Goal: Book appointment/travel/reservation

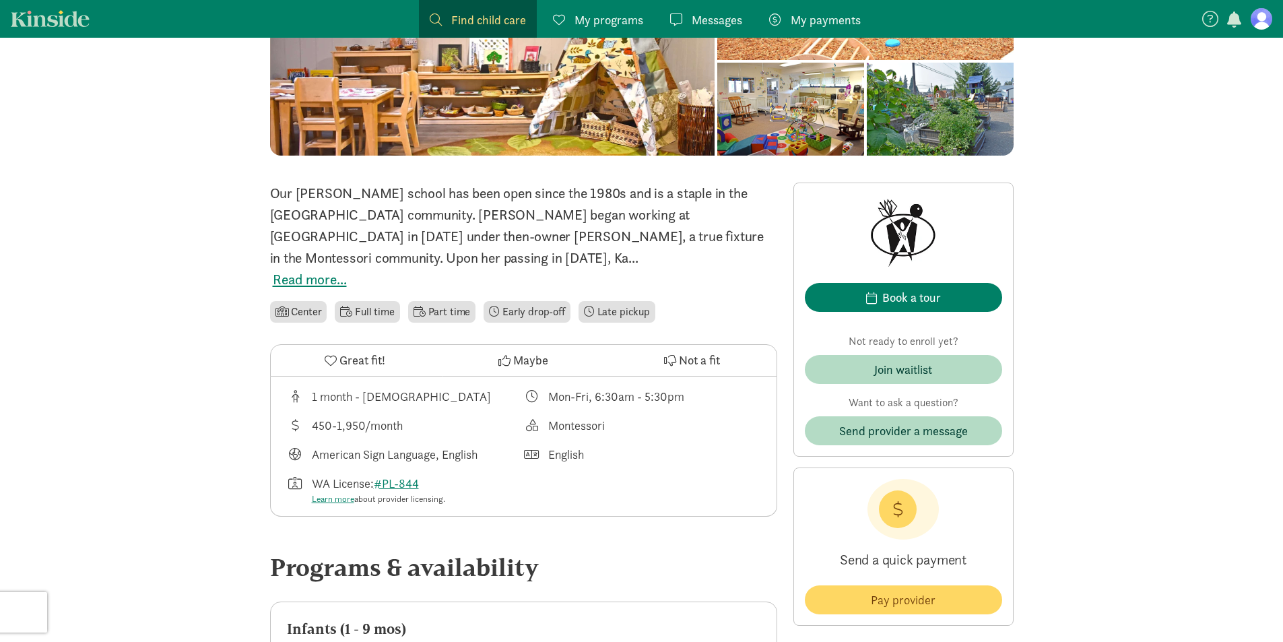
scroll to position [202, 0]
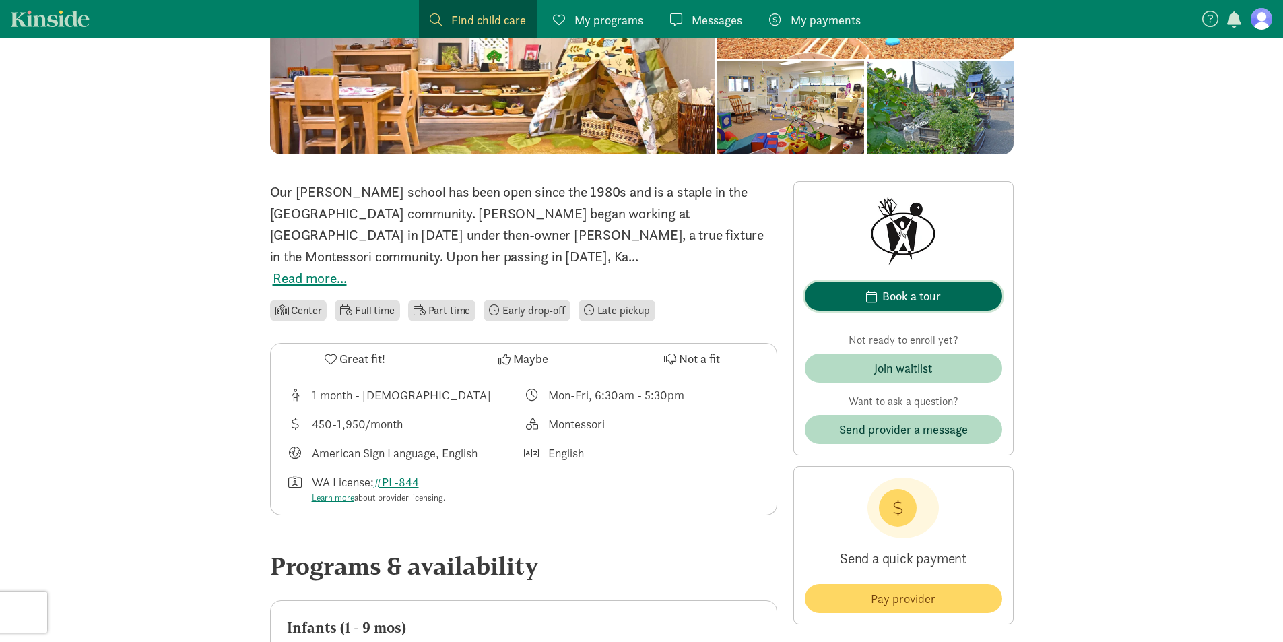
click at [887, 297] on div "Book a tour" at bounding box center [911, 296] width 59 height 18
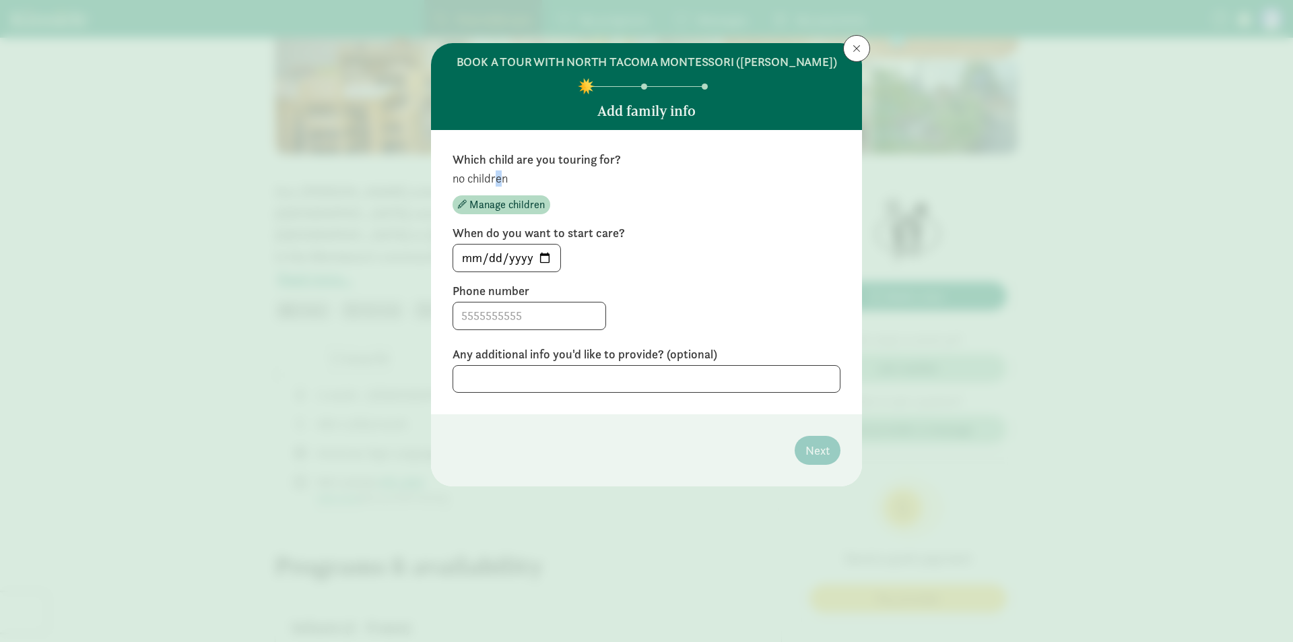
click at [495, 179] on p "no children" at bounding box center [646, 178] width 388 height 16
click at [497, 252] on input "[DATE]" at bounding box center [506, 257] width 107 height 27
click at [471, 258] on input "[DATE]" at bounding box center [506, 257] width 107 height 27
click at [473, 258] on input "[DATE]" at bounding box center [506, 257] width 107 height 27
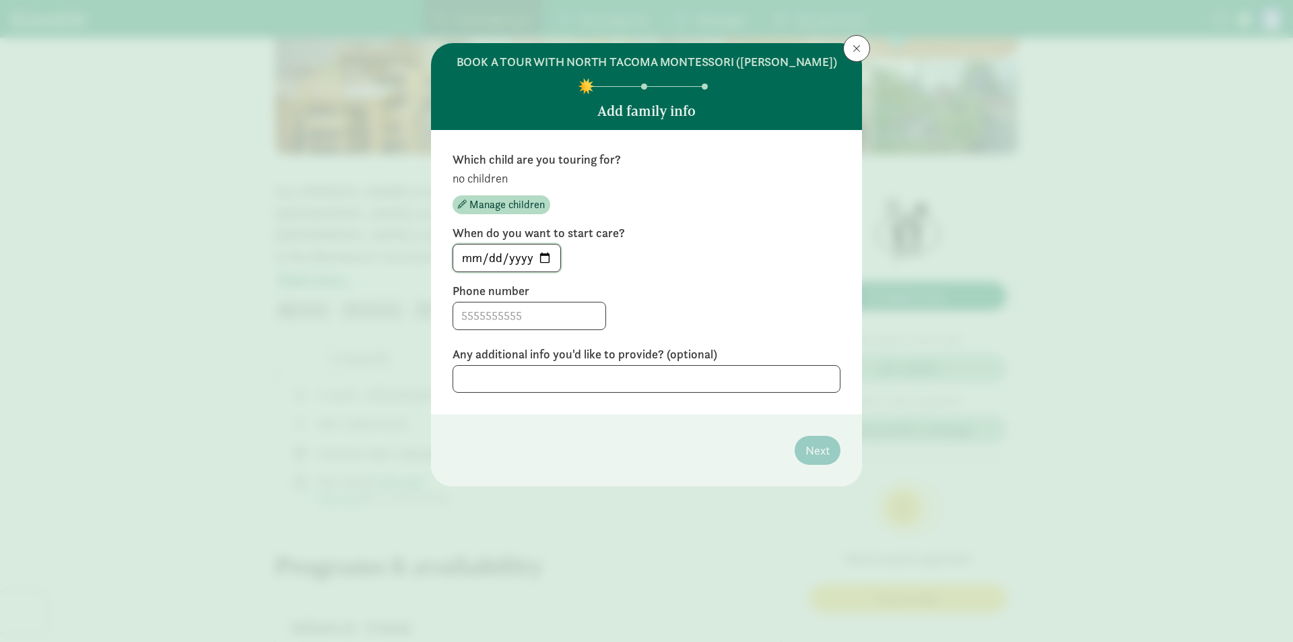
click at [476, 261] on input "[DATE]" at bounding box center [506, 257] width 107 height 27
click at [541, 258] on input "[DATE]" at bounding box center [506, 257] width 107 height 27
type input "[DATE]"
click at [476, 316] on input at bounding box center [529, 315] width 152 height 27
type input "7192214994"
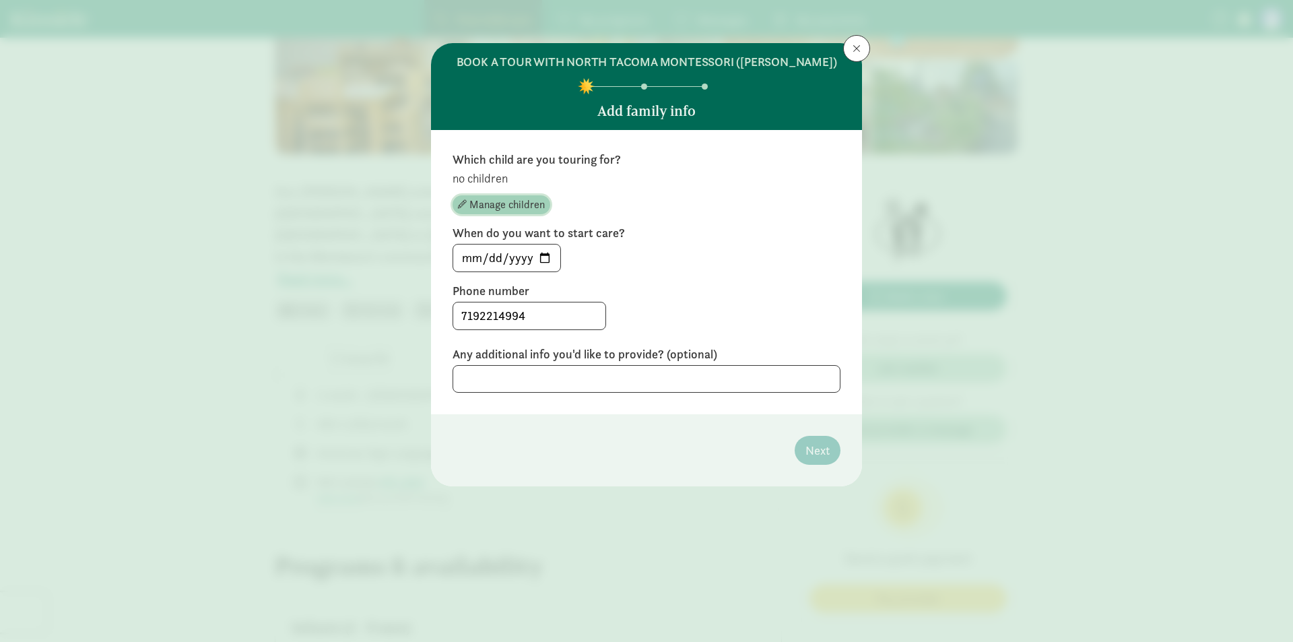
click at [489, 202] on span "Manage children" at bounding box center [506, 205] width 75 height 16
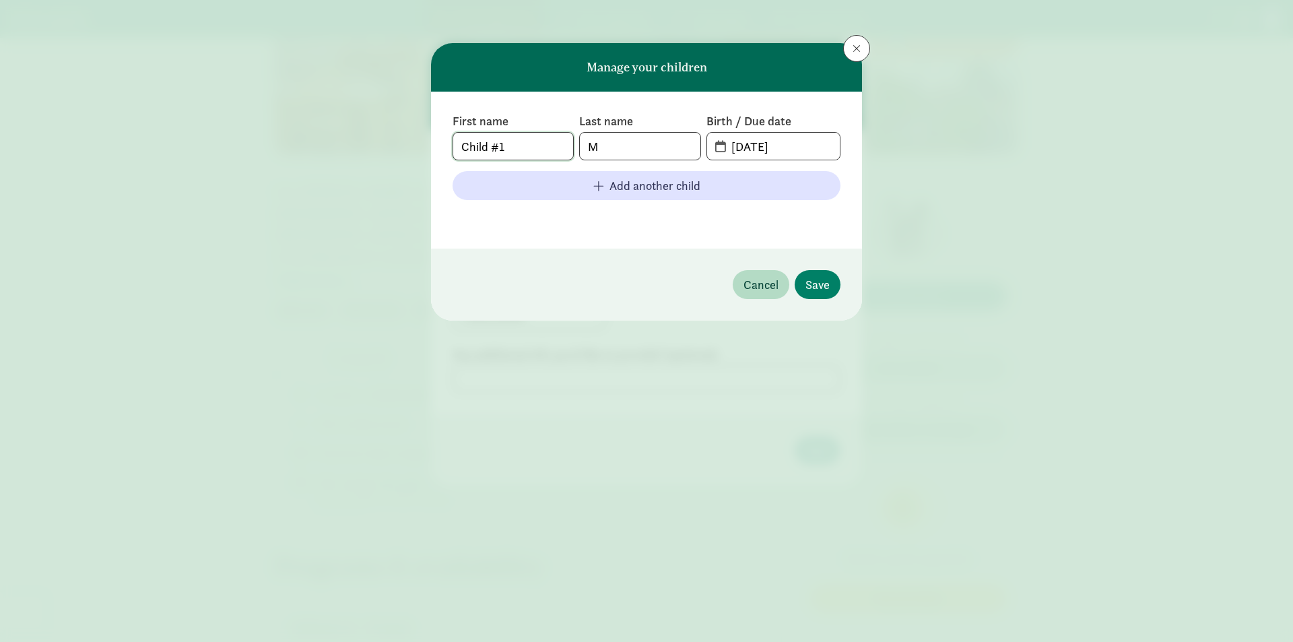
drag, startPoint x: 533, startPoint y: 144, endPoint x: 477, endPoint y: 133, distance: 56.9
click at [452, 141] on div "First name Child #1 Last name M Birth / Due date [DATE] Add another child" at bounding box center [646, 170] width 431 height 157
click at [535, 151] on input "Child #1" at bounding box center [513, 146] width 120 height 27
drag, startPoint x: 514, startPoint y: 143, endPoint x: 459, endPoint y: 146, distance: 56.0
click at [459, 146] on input "Child #1" at bounding box center [513, 146] width 120 height 27
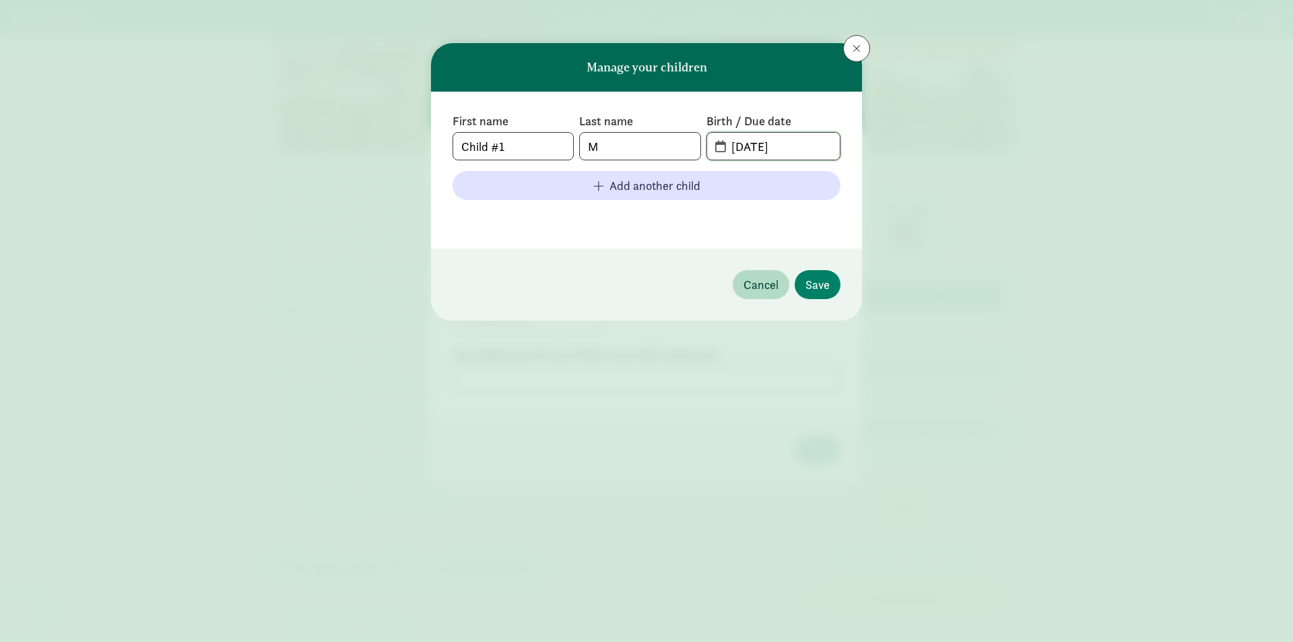
click at [740, 145] on input "[DATE]" at bounding box center [781, 146] width 116 height 27
click at [715, 149] on span "[DATE]" at bounding box center [773, 146] width 133 height 27
click at [718, 143] on span "[DATE]" at bounding box center [773, 146] width 133 height 27
click at [721, 149] on span "[DATE]" at bounding box center [773, 146] width 133 height 27
click at [777, 145] on input "[DATE]" at bounding box center [781, 146] width 116 height 27
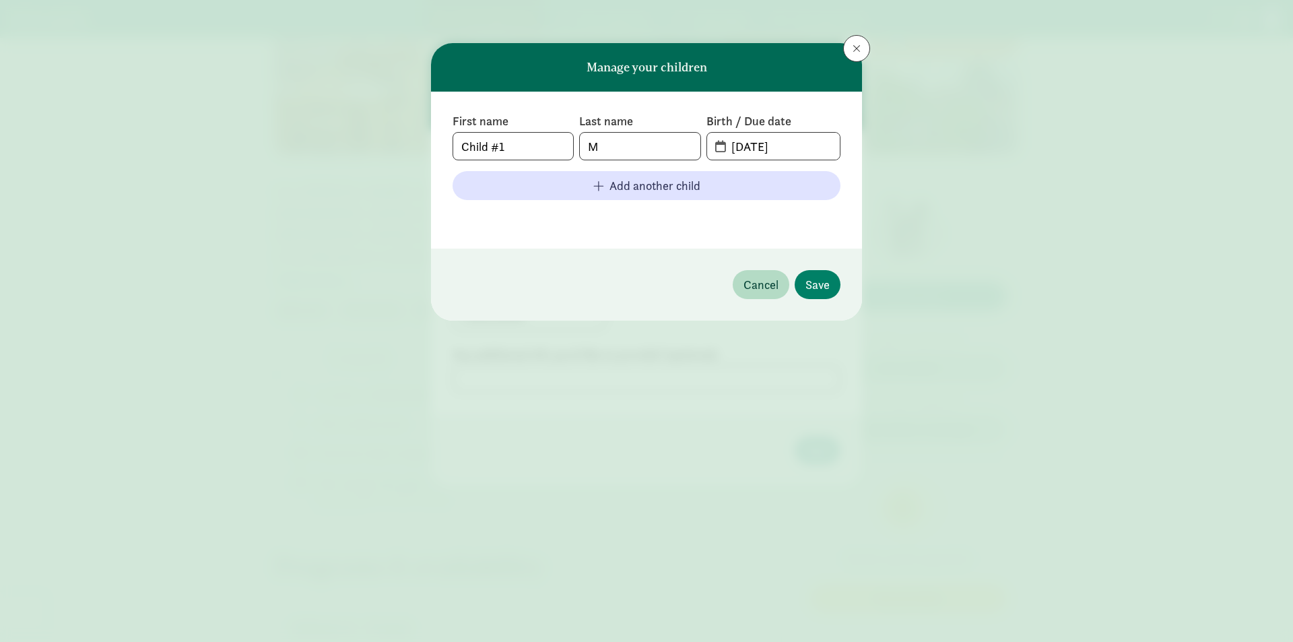
click at [713, 140] on span "[DATE]" at bounding box center [773, 146] width 133 height 27
click at [716, 143] on span "[DATE]" at bounding box center [773, 146] width 133 height 27
click at [726, 144] on input "[DATE]" at bounding box center [781, 146] width 116 height 27
click at [741, 147] on input "[DATE]" at bounding box center [781, 146] width 116 height 27
click at [757, 147] on input "[DATE]" at bounding box center [781, 146] width 116 height 27
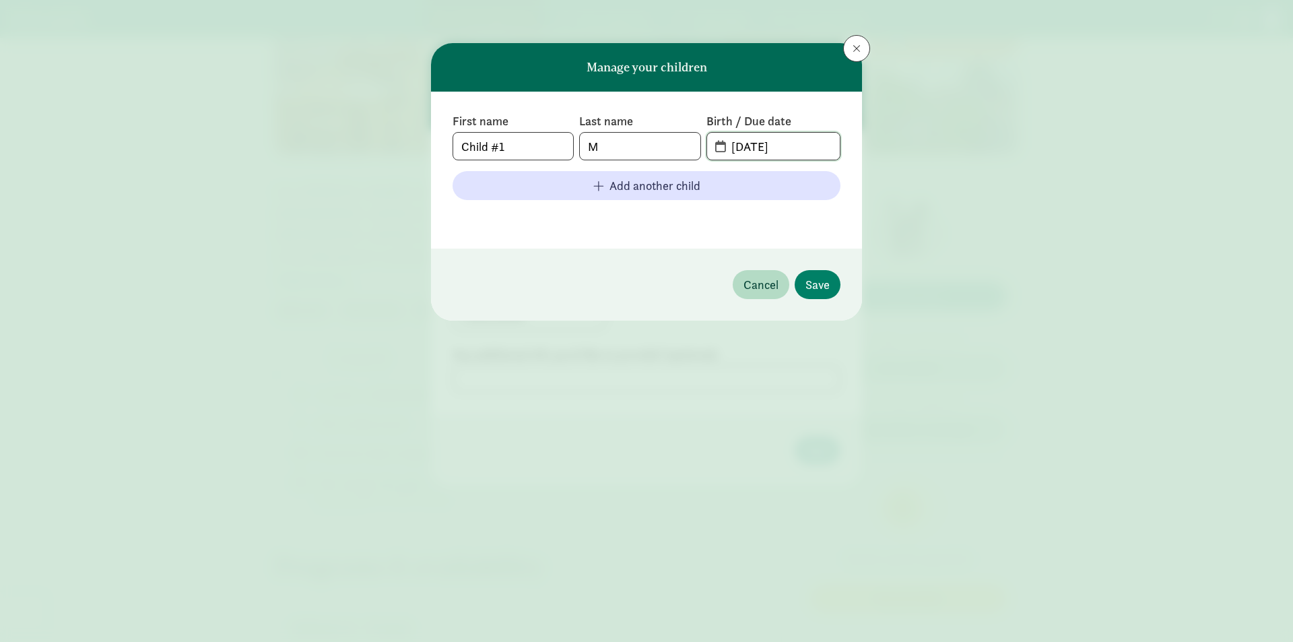
click at [760, 145] on input "[DATE]" at bounding box center [781, 146] width 116 height 27
click at [790, 145] on input "[DATE]" at bounding box center [781, 146] width 116 height 27
type input "[DATE]"
click at [620, 150] on input "M" at bounding box center [640, 146] width 120 height 27
drag, startPoint x: 616, startPoint y: 143, endPoint x: 580, endPoint y: 149, distance: 36.3
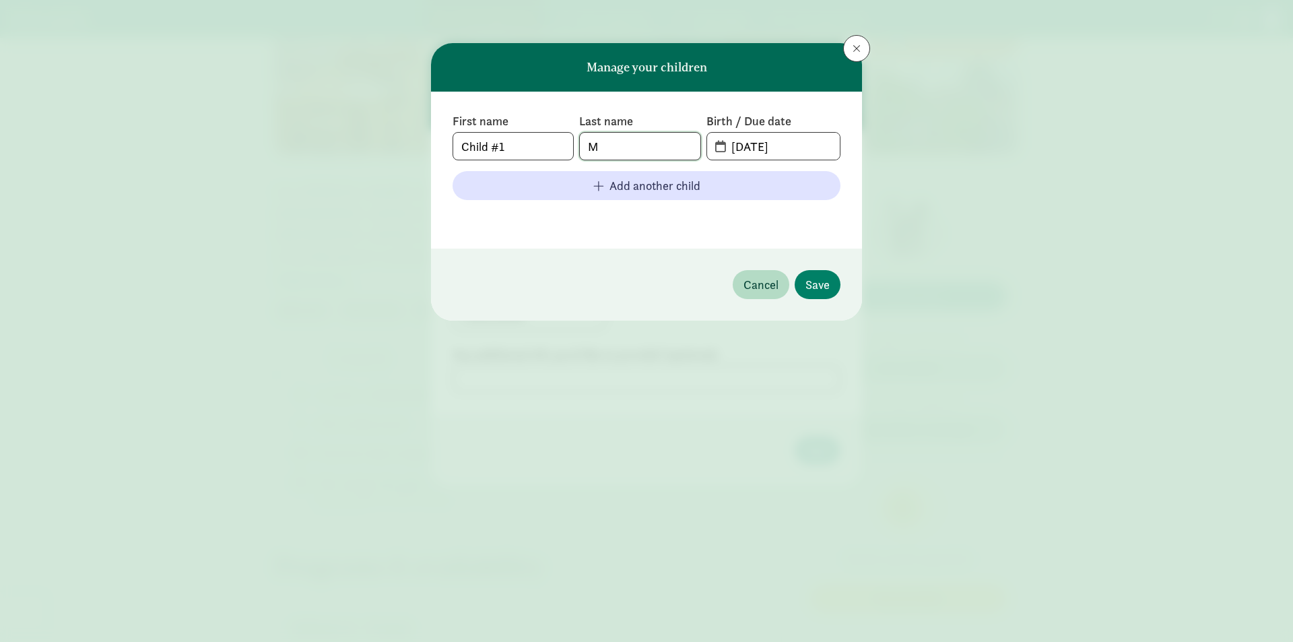
click at [580, 149] on input "M" at bounding box center [640, 146] width 120 height 27
type input "Cook"
drag, startPoint x: 515, startPoint y: 147, endPoint x: 413, endPoint y: 151, distance: 102.4
click at [413, 151] on div "Manage your children First name Child #1 Last name [PERSON_NAME] Birth / Due da…" at bounding box center [646, 321] width 1293 height 642
type input "Baby"
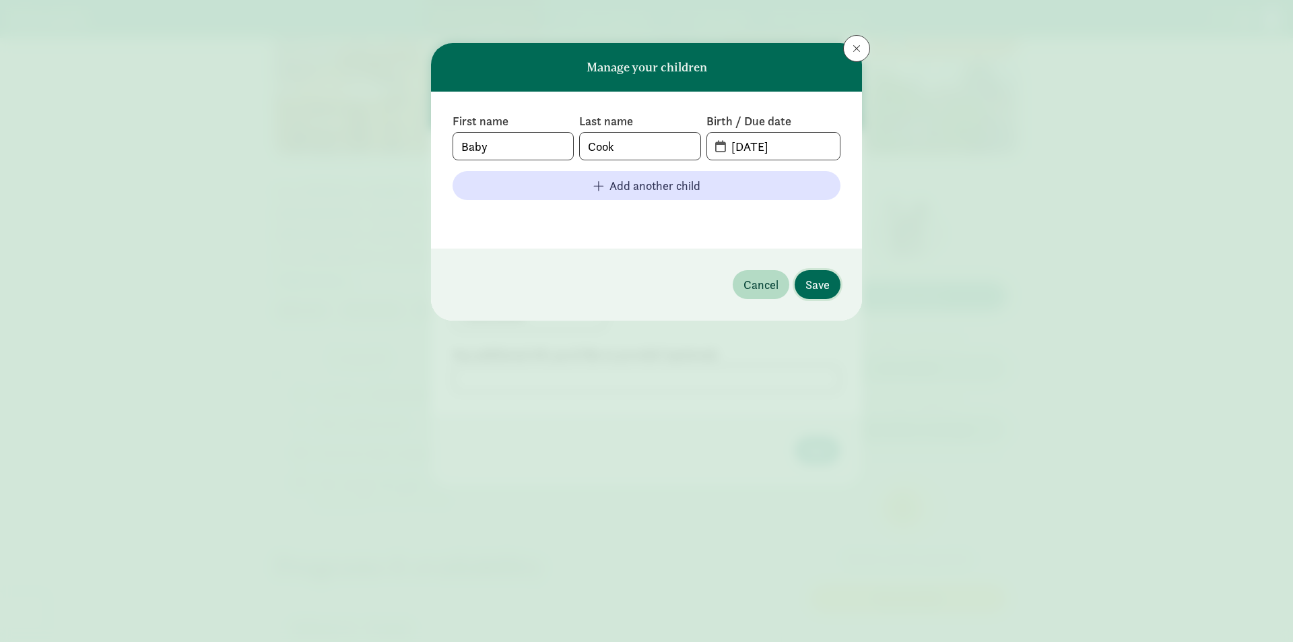
click at [819, 281] on span "Save" at bounding box center [817, 284] width 24 height 18
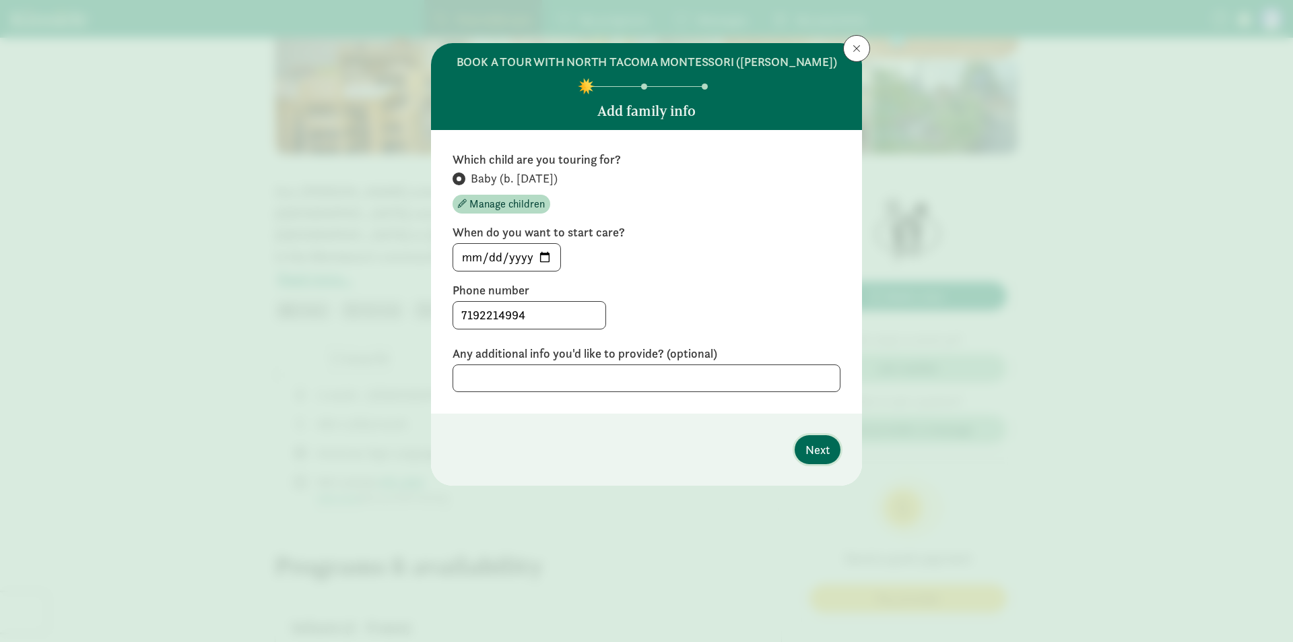
click at [820, 450] on span "Next" at bounding box center [817, 449] width 24 height 18
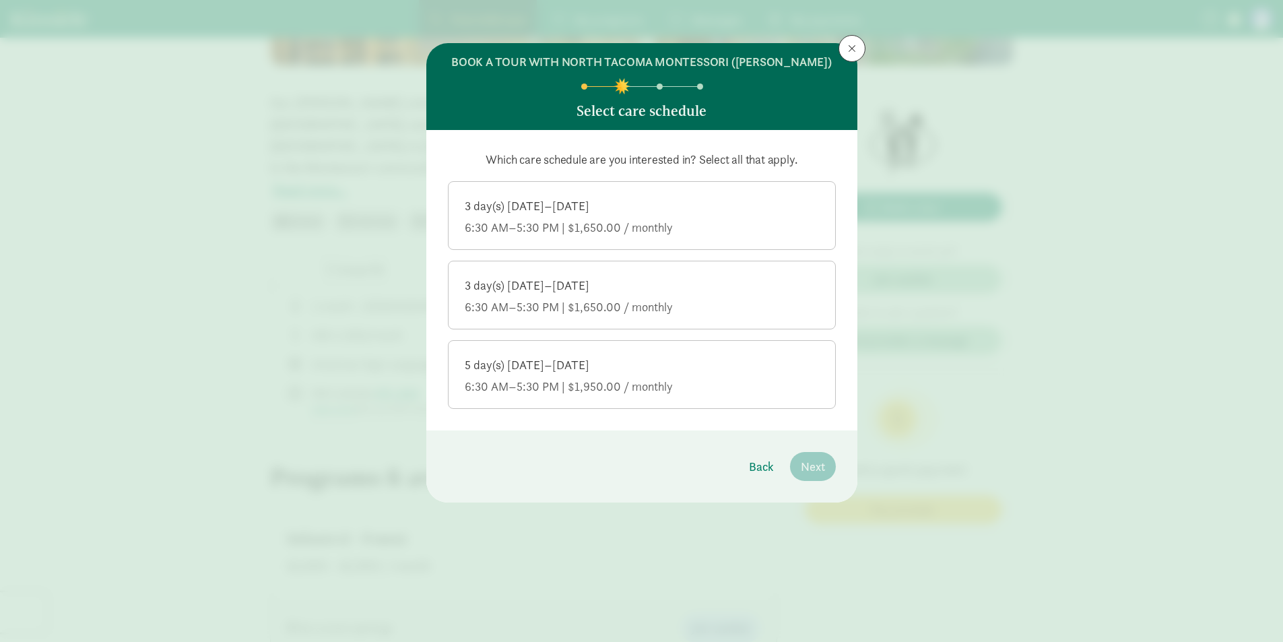
scroll to position [269, 0]
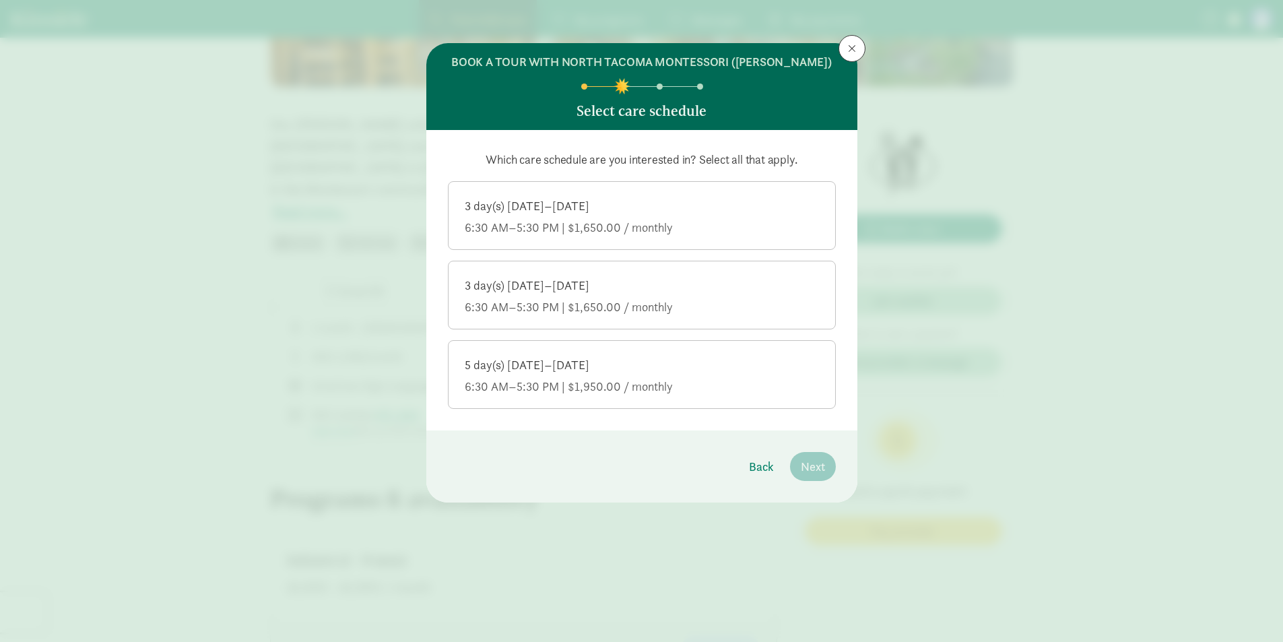
click at [551, 365] on div "5 day(s) [DATE]–[DATE]" at bounding box center [642, 365] width 354 height 16
click at [0, 0] on input "5 day(s) [DATE]–[DATE] 6:30 AM–5:30 PM | $1,950.00 / monthly" at bounding box center [0, 0] width 0 height 0
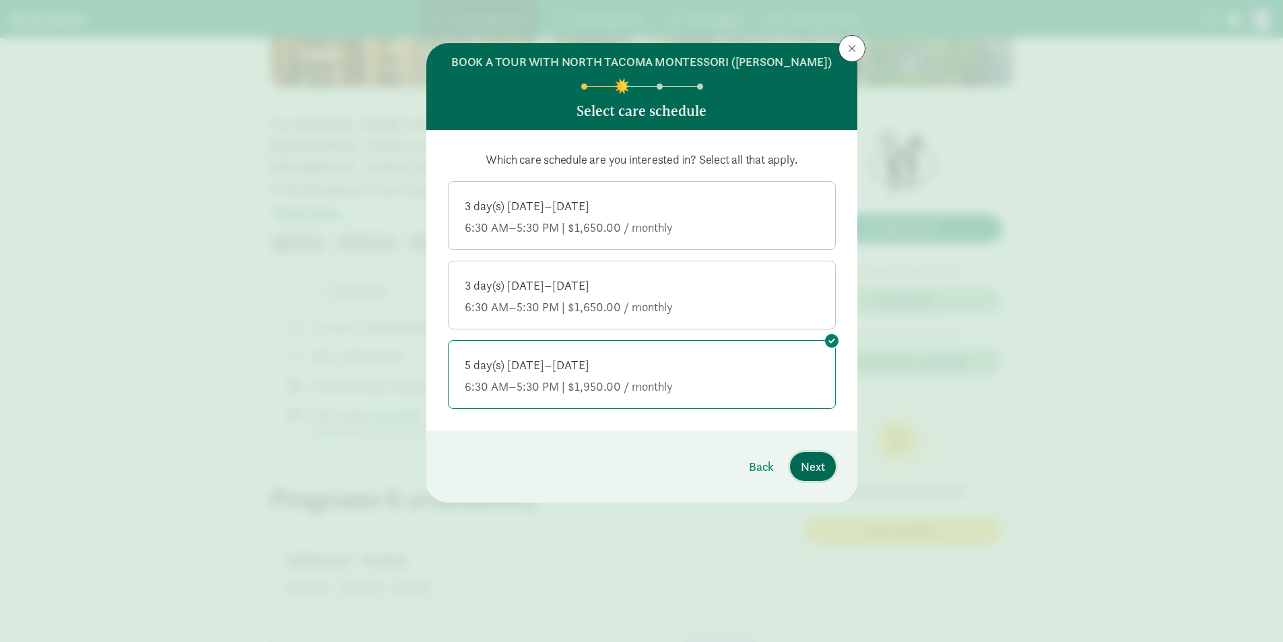
click at [822, 467] on span "Next" at bounding box center [813, 466] width 24 height 18
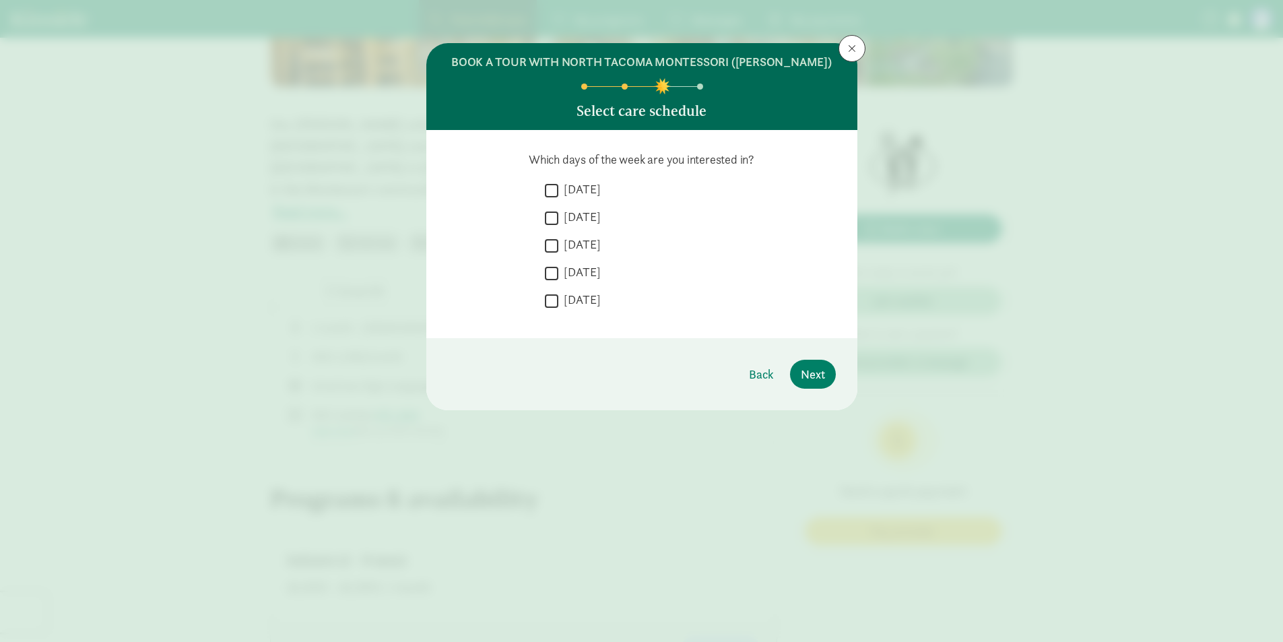
click at [552, 183] on input "[DATE]" at bounding box center [551, 190] width 13 height 18
checkbox input "true"
click at [554, 219] on input "[DATE]" at bounding box center [551, 218] width 13 height 18
checkbox input "true"
click at [556, 247] on input "[DATE]" at bounding box center [551, 245] width 13 height 18
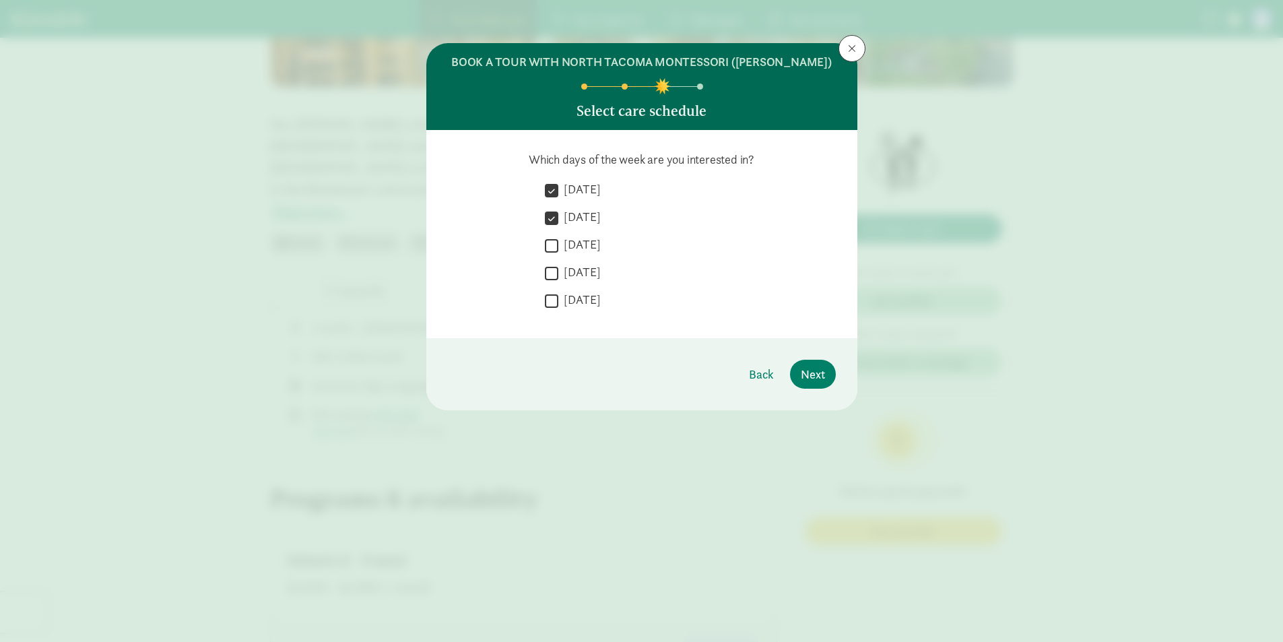
checkbox input "true"
click at [557, 277] on input "[DATE]" at bounding box center [551, 273] width 13 height 18
checkbox input "true"
click at [553, 301] on input "[DATE]" at bounding box center [551, 301] width 13 height 18
checkbox input "true"
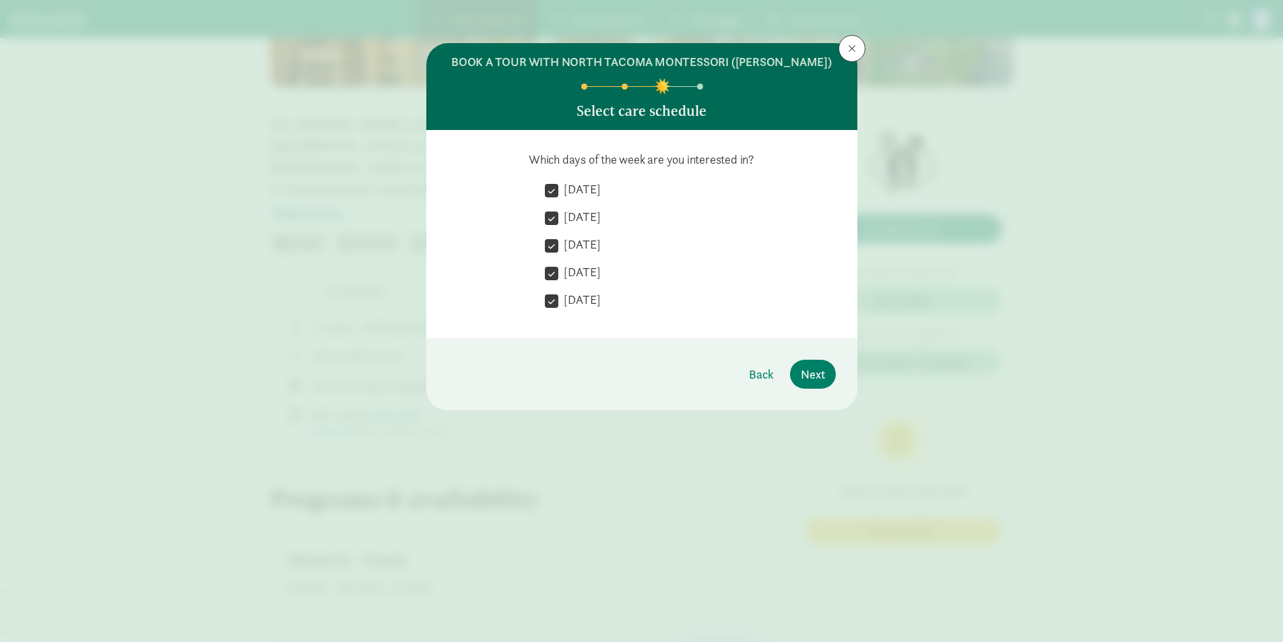
click at [839, 377] on footer "Back Next" at bounding box center [641, 374] width 431 height 72
click at [825, 378] on button "Next" at bounding box center [813, 374] width 46 height 29
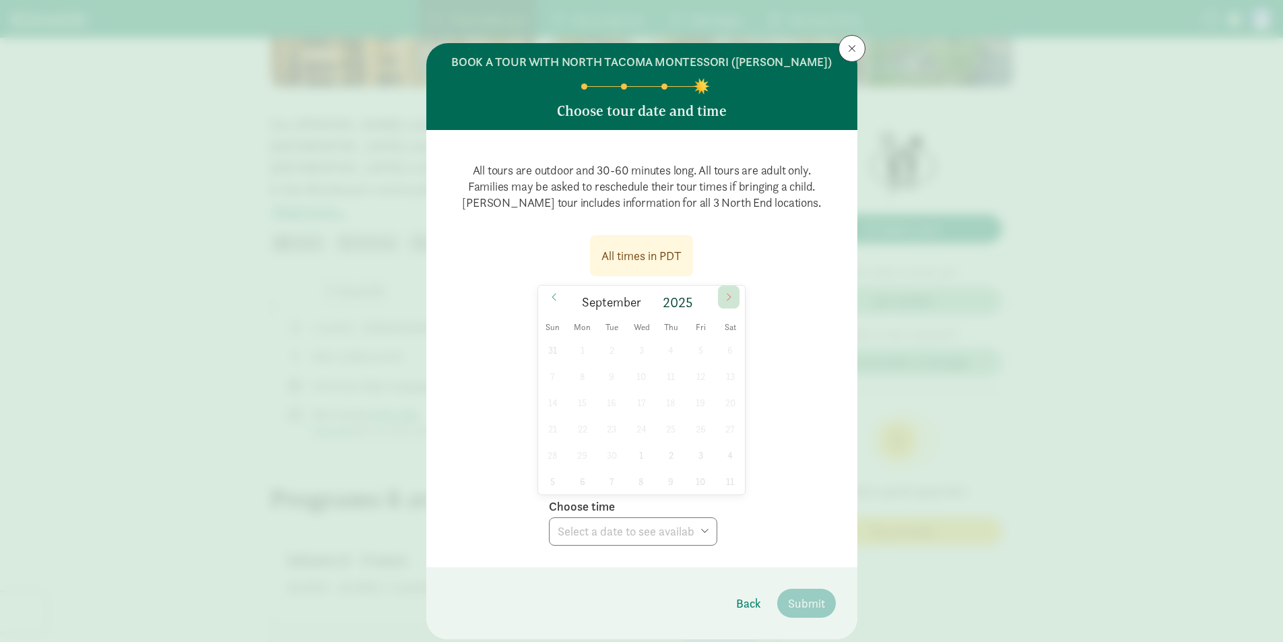
click at [720, 292] on span at bounding box center [729, 296] width 22 height 23
click at [724, 292] on icon at bounding box center [728, 296] width 8 height 9
click at [636, 323] on span "Wed" at bounding box center [642, 327] width 30 height 9
click at [634, 356] on div "26 27 28 29 30 31 1 2 3 4 5 6 7 8 9 10 11 12 13 14 15 16 17 18 19 20 21 22 23 2…" at bounding box center [641, 416] width 207 height 158
click at [568, 382] on div "26 27 28 29 30 31 1 2 3 4 5 6 7 8 9 10 11 12 13 14 15 16 17 18 19 20 21 22 23 2…" at bounding box center [641, 416] width 207 height 158
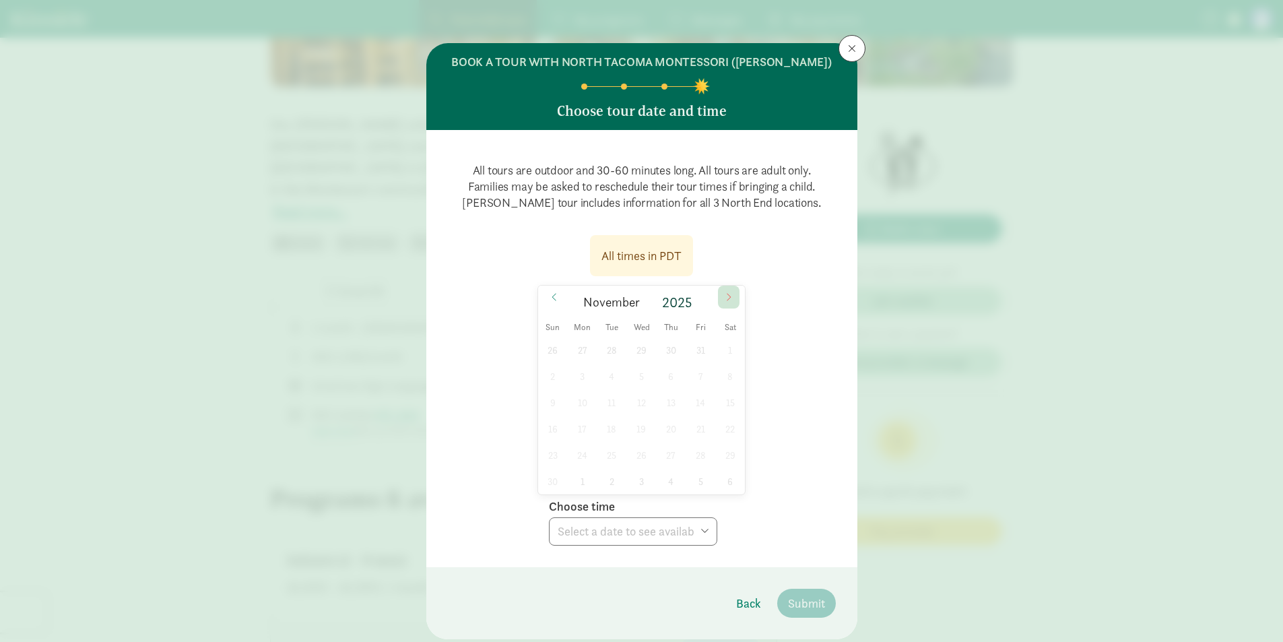
click at [720, 292] on span at bounding box center [729, 296] width 22 height 23
type input "2026"
click at [720, 292] on span at bounding box center [729, 296] width 22 height 23
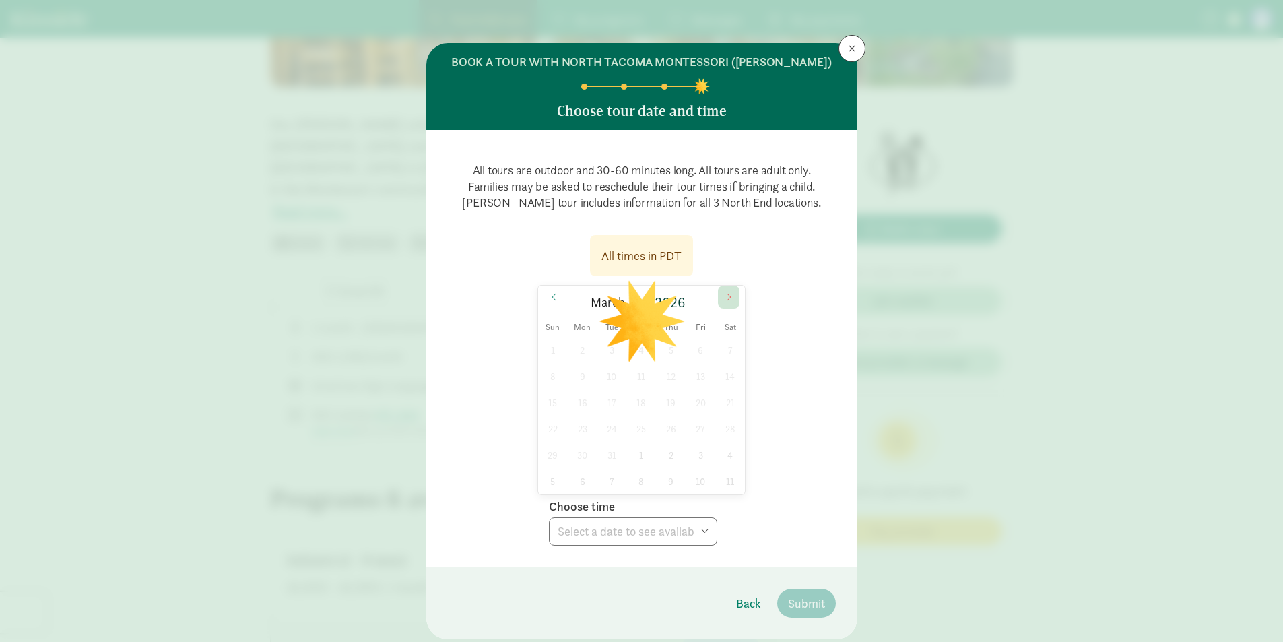
click at [720, 292] on span at bounding box center [729, 296] width 22 height 23
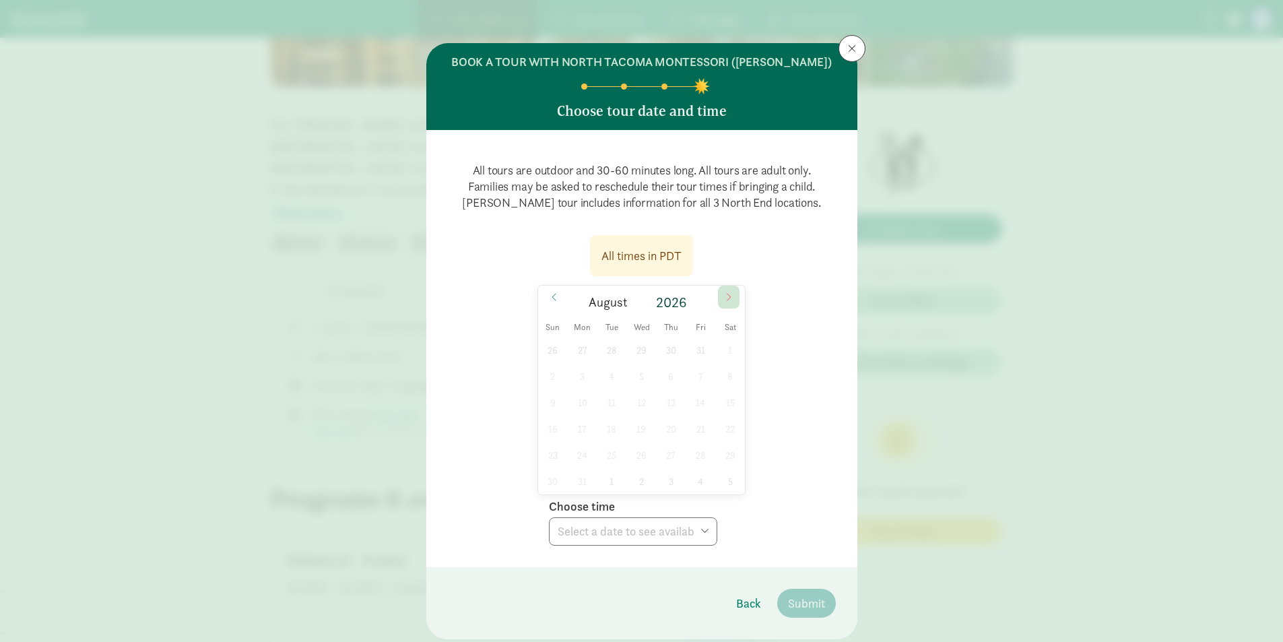
click at [721, 292] on span at bounding box center [729, 296] width 22 height 23
drag, startPoint x: 627, startPoint y: 413, endPoint x: 605, endPoint y: 430, distance: 27.9
click at [625, 416] on div "30 31 1 2 3 4 5 6 7 8 9 10 11 12 13 14 15 16 17 18 19 20 21 22 23 24 25 26 27 2…" at bounding box center [641, 416] width 207 height 158
click at [588, 442] on div "30 31 1 2 3 4 5 6 7 8 9 10 11 12 13 14 15 16 17 18 19 20 21 22 23 24 25 26 27 2…" at bounding box center [641, 416] width 207 height 158
click at [857, 52] on button at bounding box center [851, 48] width 27 height 27
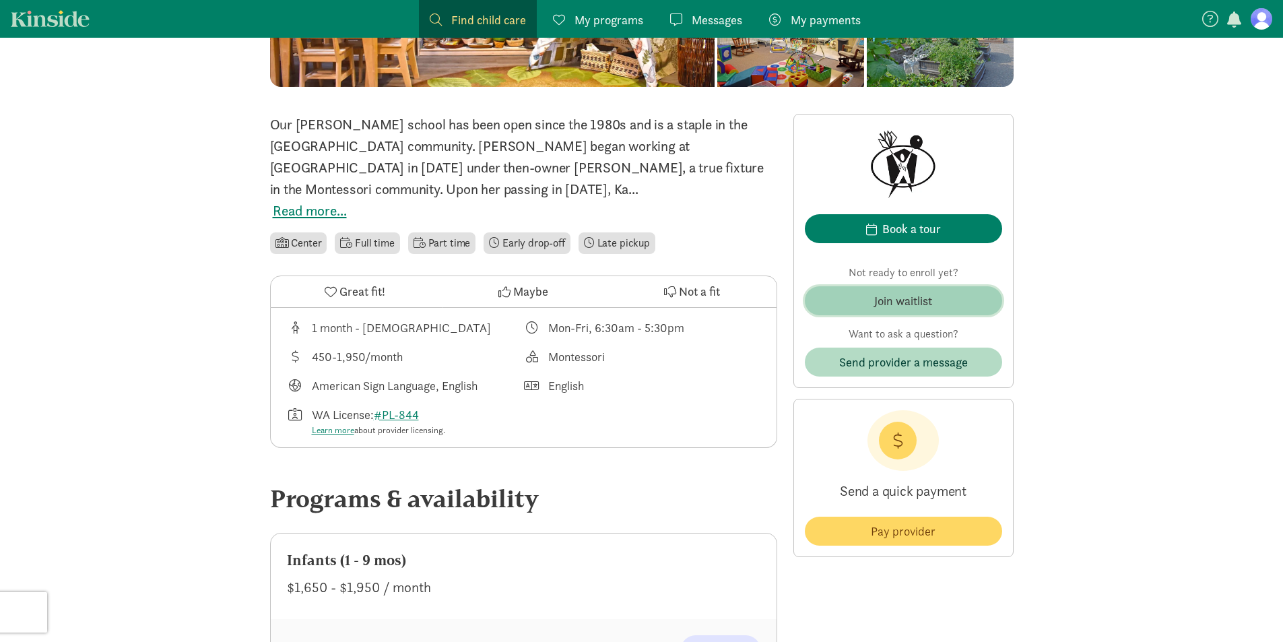
click at [918, 306] on div "Join waitlist" at bounding box center [903, 301] width 58 height 18
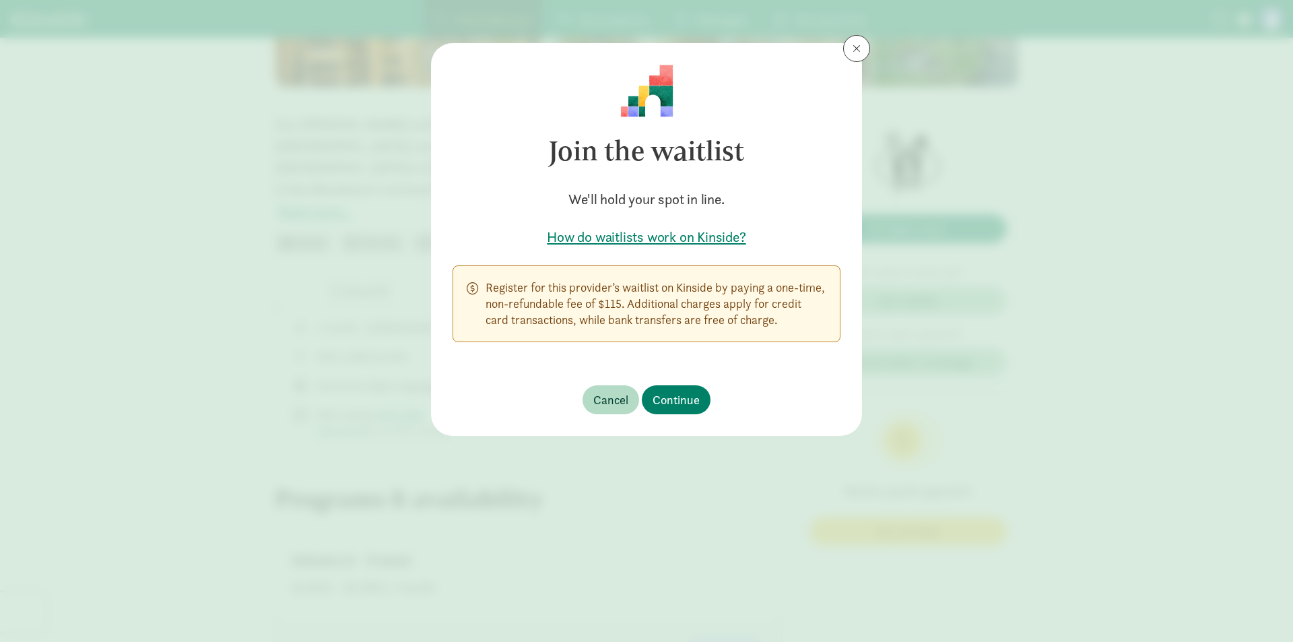
click at [658, 240] on h5 "How do waitlists work on Kinside?" at bounding box center [646, 237] width 388 height 19
click at [856, 53] on span at bounding box center [856, 48] width 8 height 11
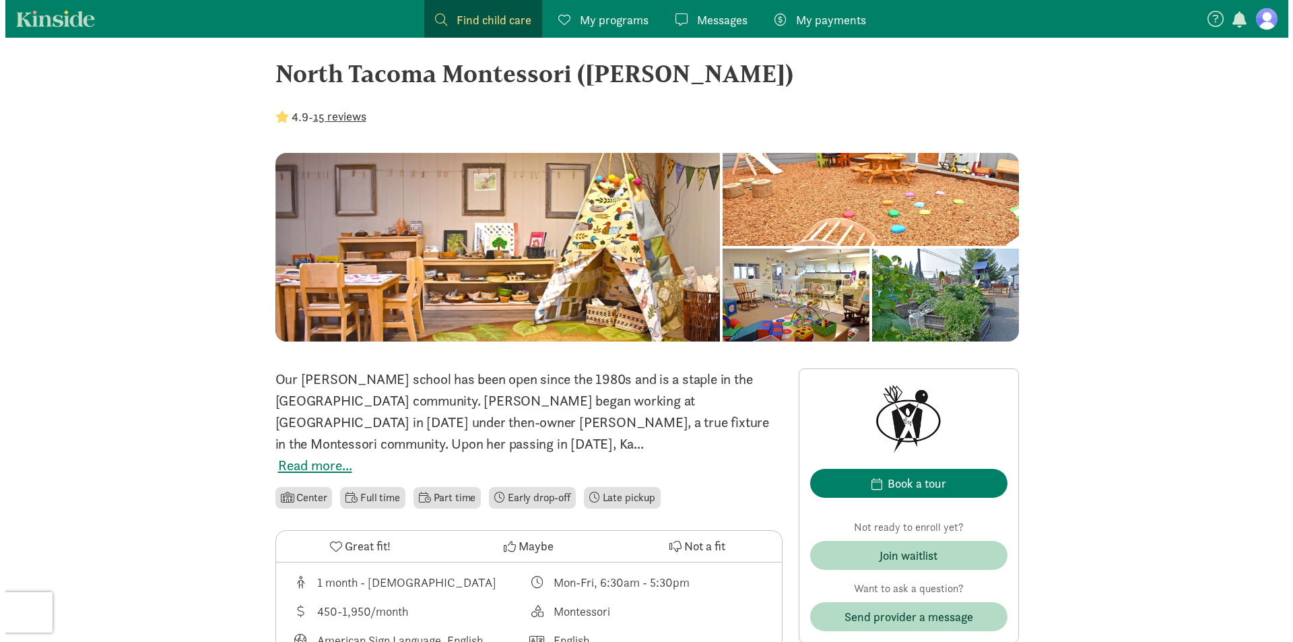
scroll to position [0, 0]
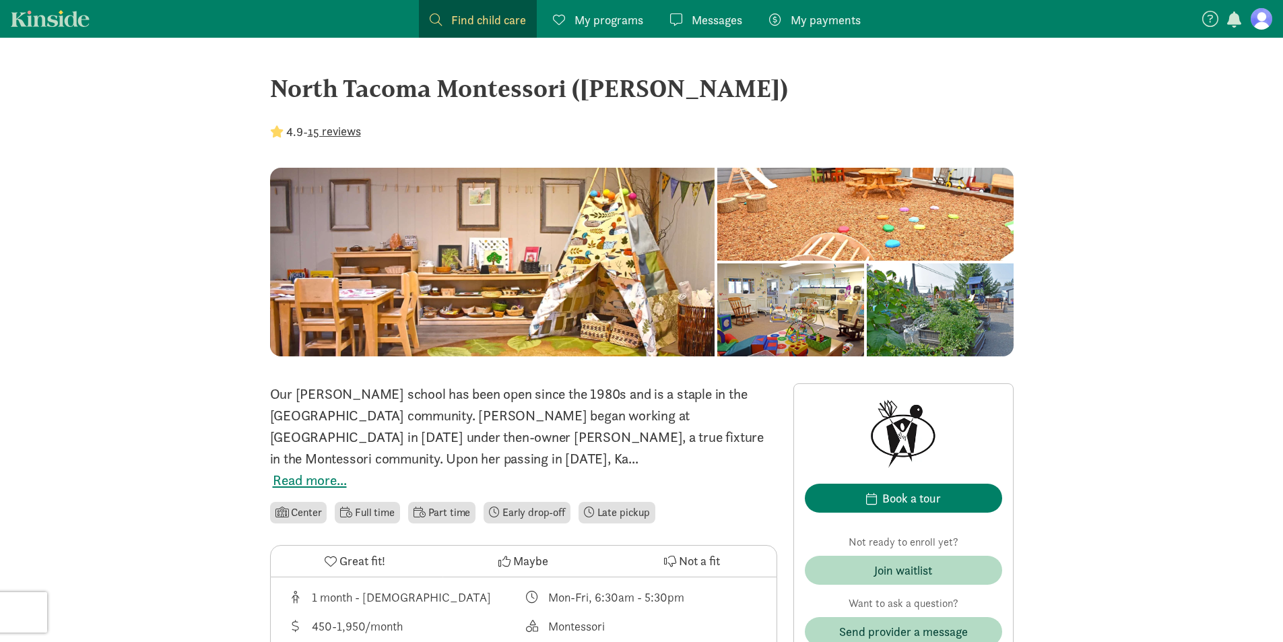
click at [352, 135] on button "15 reviews" at bounding box center [334, 131] width 53 height 18
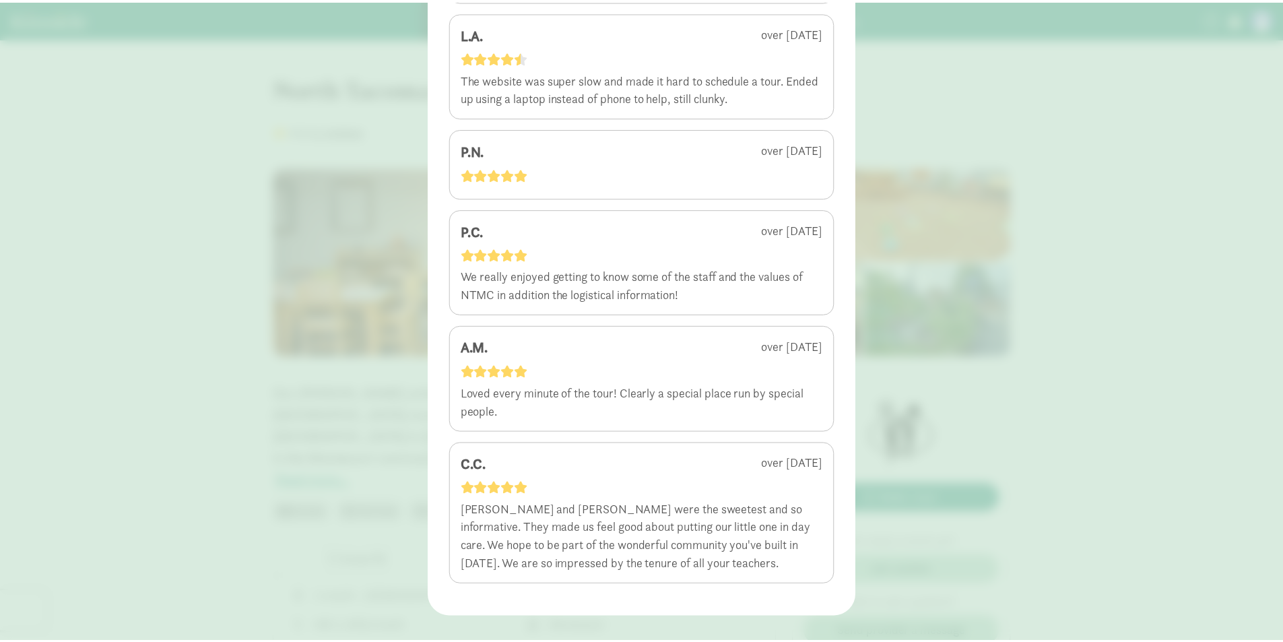
scroll to position [1415, 0]
click at [1003, 176] on div "4.9 - 15 reviews A.L. almost [DATE] We enjoyed our tour with [PERSON_NAME]' at …" at bounding box center [646, 321] width 1293 height 642
